Goal: Navigation & Orientation: Find specific page/section

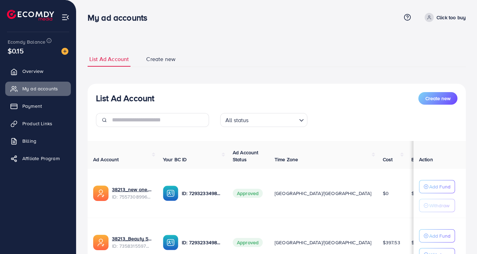
scroll to position [64, 0]
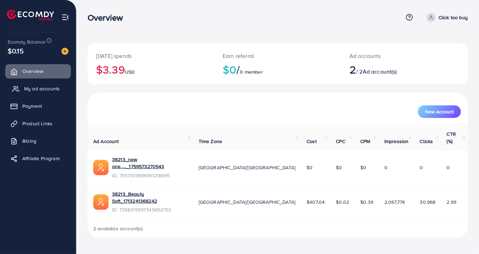
click at [56, 89] on span "My ad accounts" at bounding box center [42, 88] width 36 height 7
click at [47, 90] on span "My ad accounts" at bounding box center [42, 88] width 36 height 7
